Goal: Find specific page/section: Locate a particular part of the current website

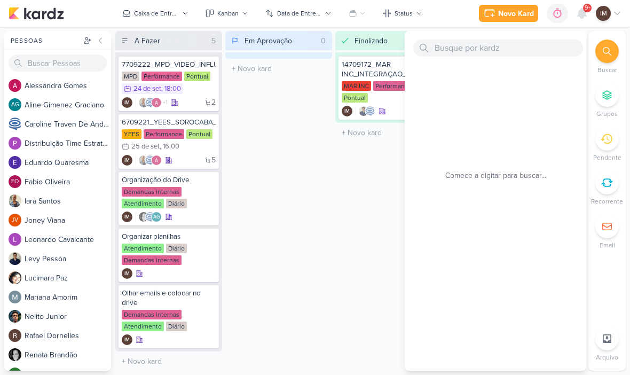
click at [474, 47] on input "text" at bounding box center [498, 47] width 170 height 17
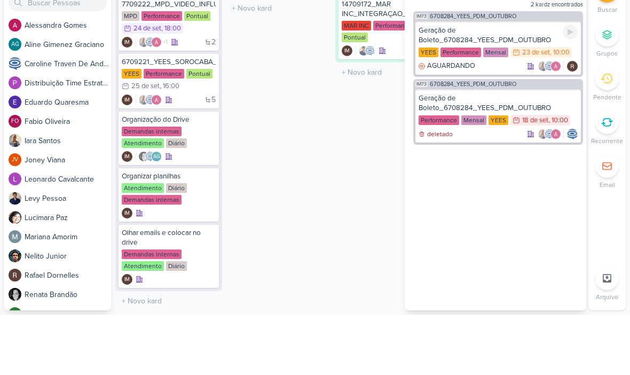
type input "Geração de Boleto_6708284_YEES_PDM_OUTUBRO"
click at [502, 82] on div "Geração de Boleto_6708284_YEES_PDM_OUTUBRO [GEOGRAPHIC_DATA] Performance Mensal…" at bounding box center [497, 108] width 165 height 53
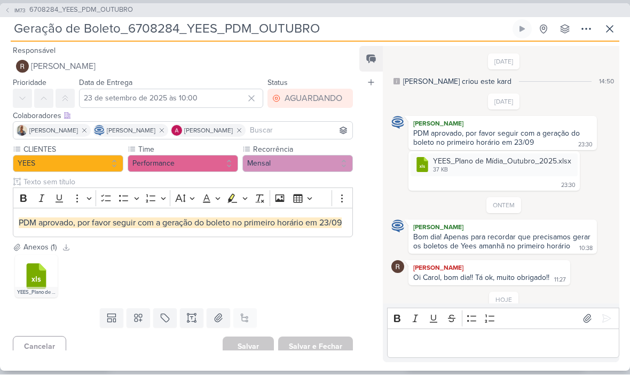
scroll to position [628, 0]
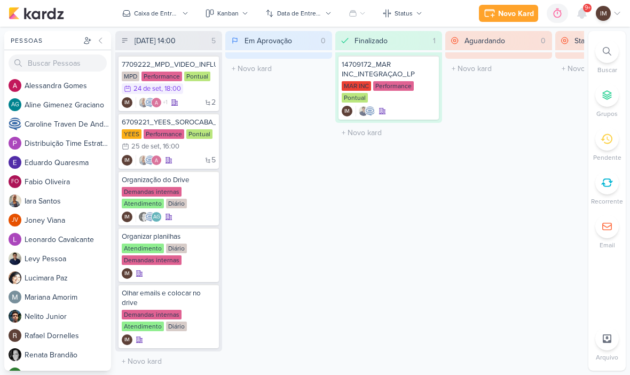
click at [618, 61] on li "Buscar" at bounding box center [606, 56] width 37 height 35
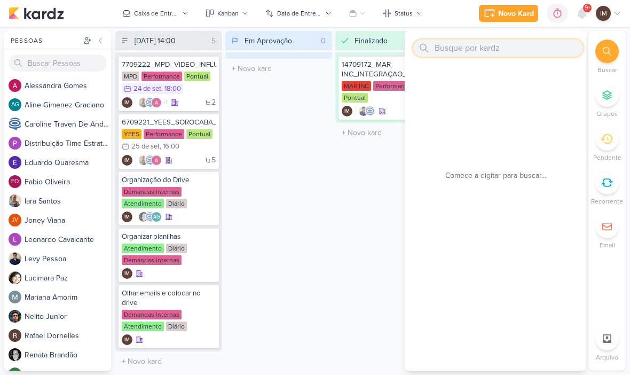
click at [507, 48] on input "text" at bounding box center [498, 47] width 170 height 17
click at [441, 49] on input "text" at bounding box center [498, 47] width 170 height 17
paste input "Geração de Boleto_6708284_YEES_PDM_OUTUBRO"
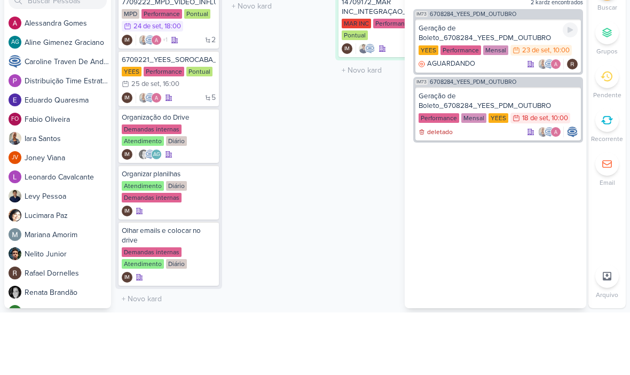
type input "Geração de Boleto_6708284_YEES_PDM_OUTUBRO"
click at [550, 86] on div "Geração de Boleto_6708284_YEES_PDM_OUTUBRO" at bounding box center [497, 95] width 159 height 19
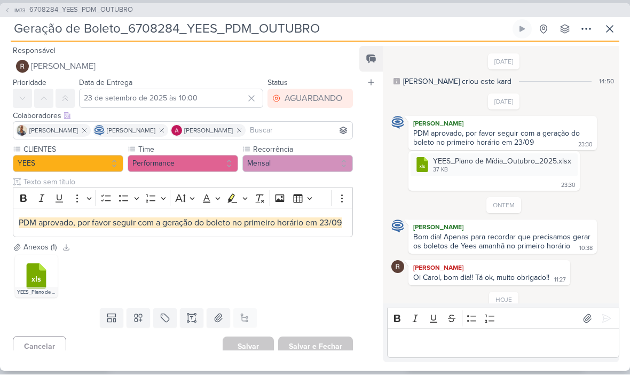
scroll to position [628, 0]
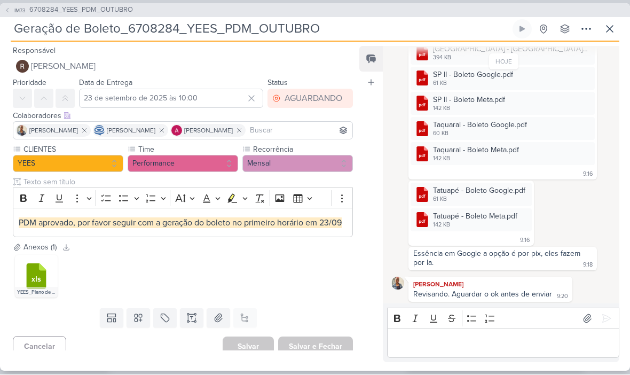
click at [18, 11] on span "IM73" at bounding box center [20, 11] width 14 height 8
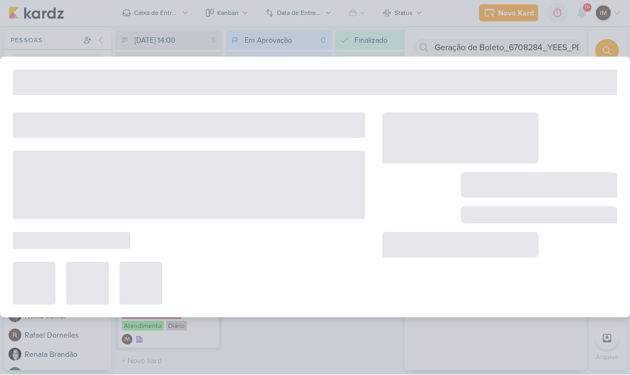
type input "6708284_YEES_PDM_OUTUBRO"
type input "26 de setembro de 2025 às 18:00"
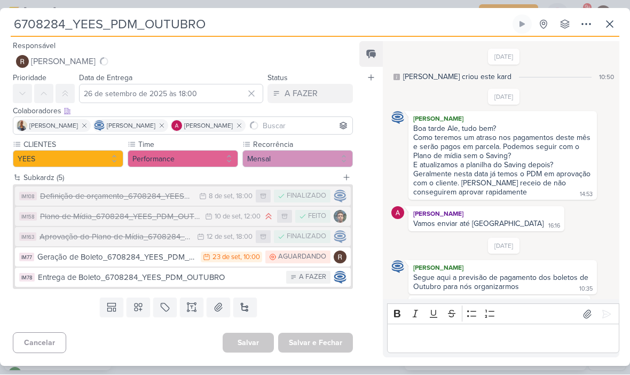
scroll to position [40, 0]
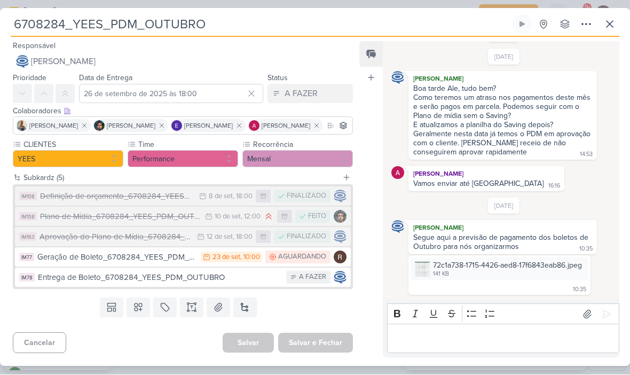
click at [192, 233] on button "IM163 Aprovação do Plano de Mídia_6708284_YEES_PDM_OUTUBRO 12/9 [DATE] 18:00 FI…" at bounding box center [183, 236] width 336 height 19
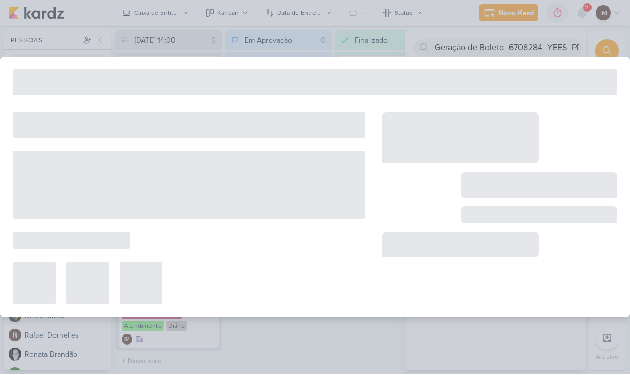
type input "Aprovação do Plano de Mídia_6708284_YEES_PDM_OUTUBRO"
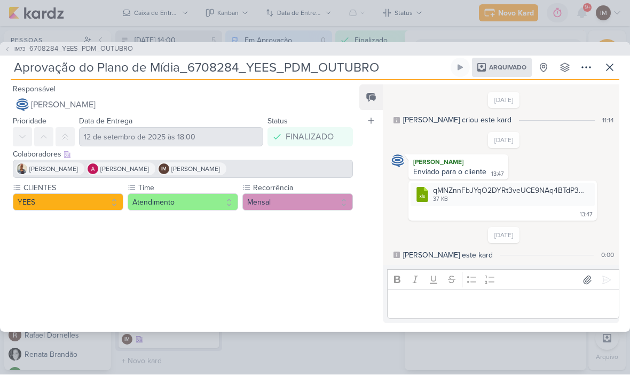
click at [16, 41] on div "IM73 6708284_YEES_PDM_OUTUBRO Aprovação do Plano de Mídia_6708284_YEES_PDM_OUTU…" at bounding box center [315, 187] width 630 height 375
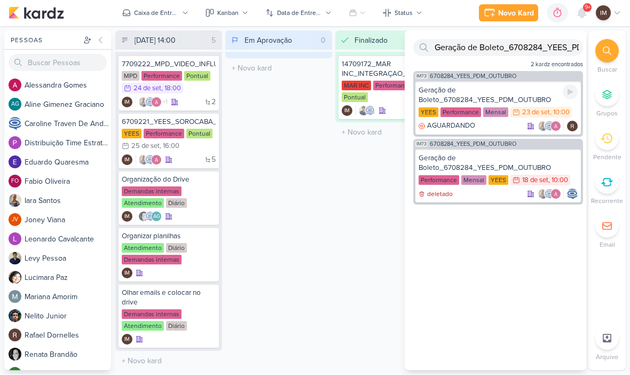
click at [485, 85] on div "Geração de Boleto_6708284_YEES_PDM_OUTUBRO [GEOGRAPHIC_DATA] Performance Mensal…" at bounding box center [497, 108] width 165 height 53
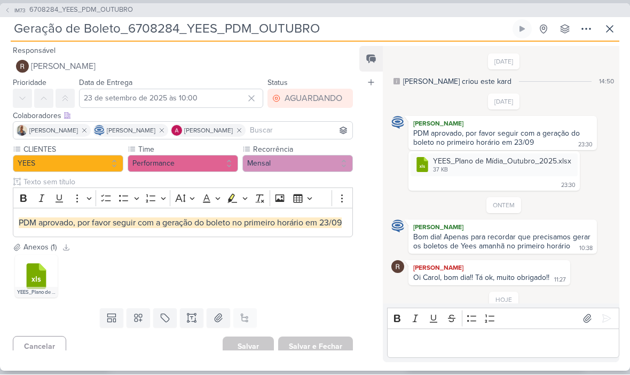
scroll to position [628, 0]
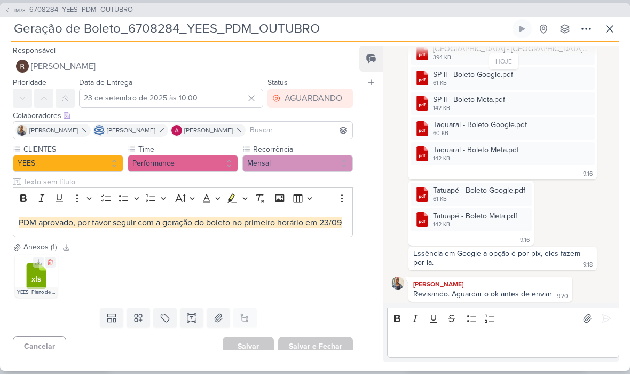
click at [34, 276] on icon at bounding box center [37, 277] width 20 height 26
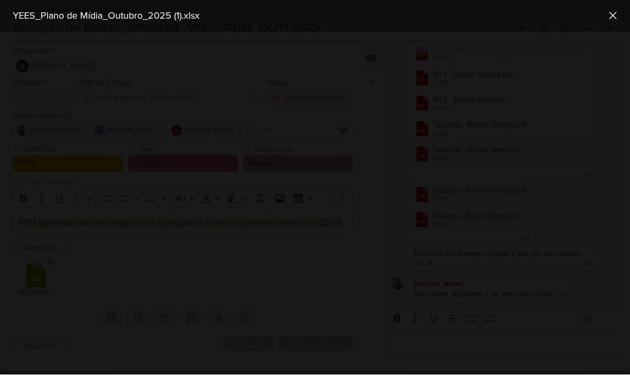
click at [611, 13] on icon at bounding box center [612, 16] width 6 height 6
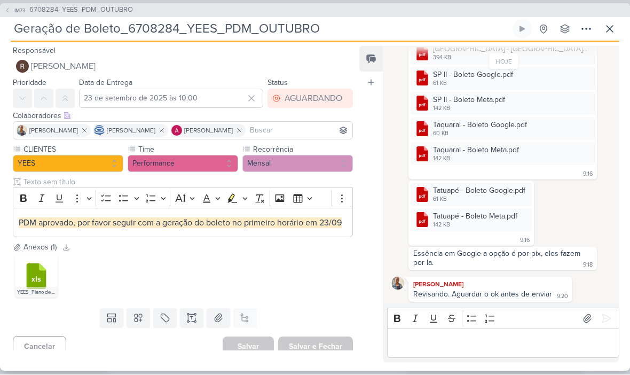
click at [18, 7] on span "IM73" at bounding box center [20, 11] width 14 height 8
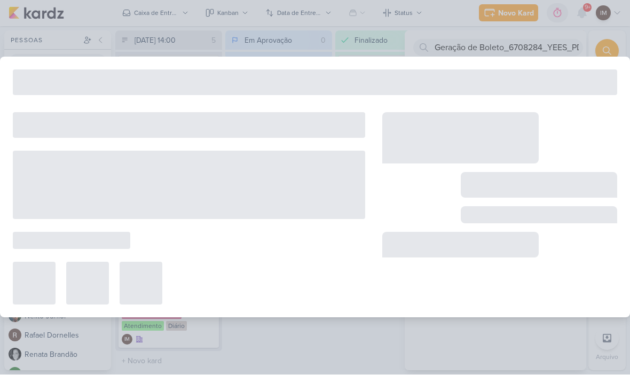
type input "6708284_YEES_PDM_OUTUBRO"
type input "26 de setembro de 2025 às 18:00"
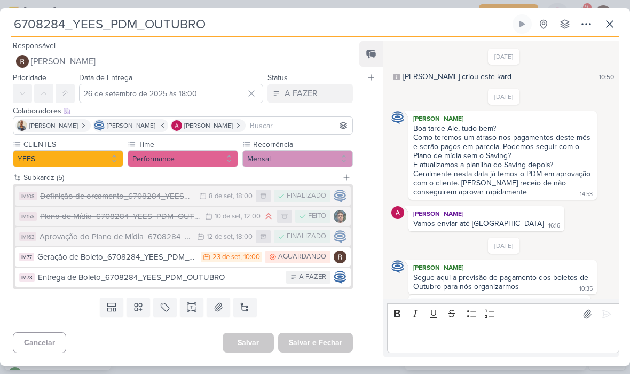
scroll to position [40, 0]
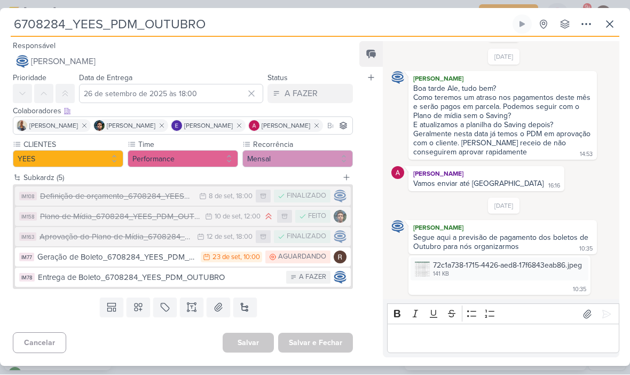
click at [70, 304] on div "Templates Campos Personalizados Marcadores Caixa De Texto Anexo [GEOGRAPHIC_DAT…" at bounding box center [178, 307] width 357 height 28
click at [92, 252] on div "Geração de Boleto_6708284_YEES_PDM_OUTUBRO" at bounding box center [116, 257] width 158 height 12
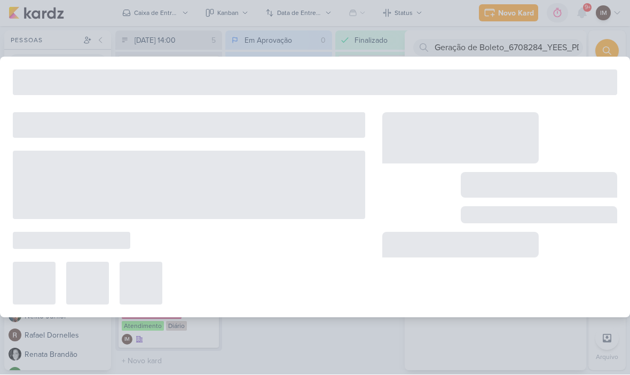
type input "Geração de Boleto_6708284_YEES_PDM_OUTUBRO"
type input "23 de setembro de 2025 às 10:00"
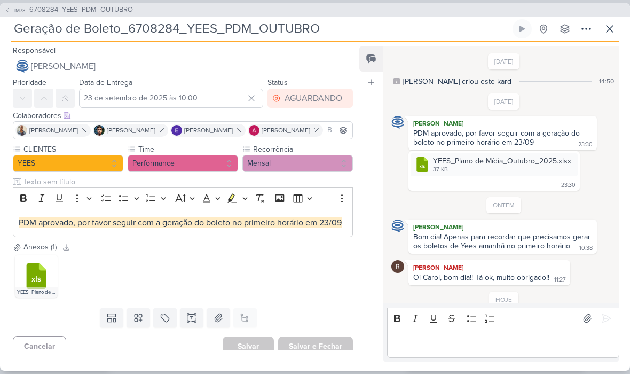
scroll to position [628, 0]
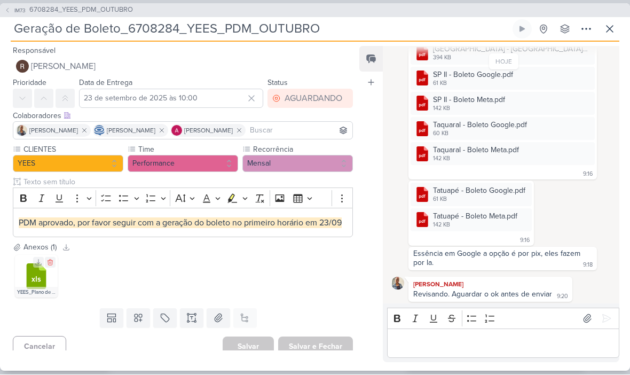
click at [41, 259] on icon at bounding box center [38, 262] width 7 height 7
